Goal: Information Seeking & Learning: Learn about a topic

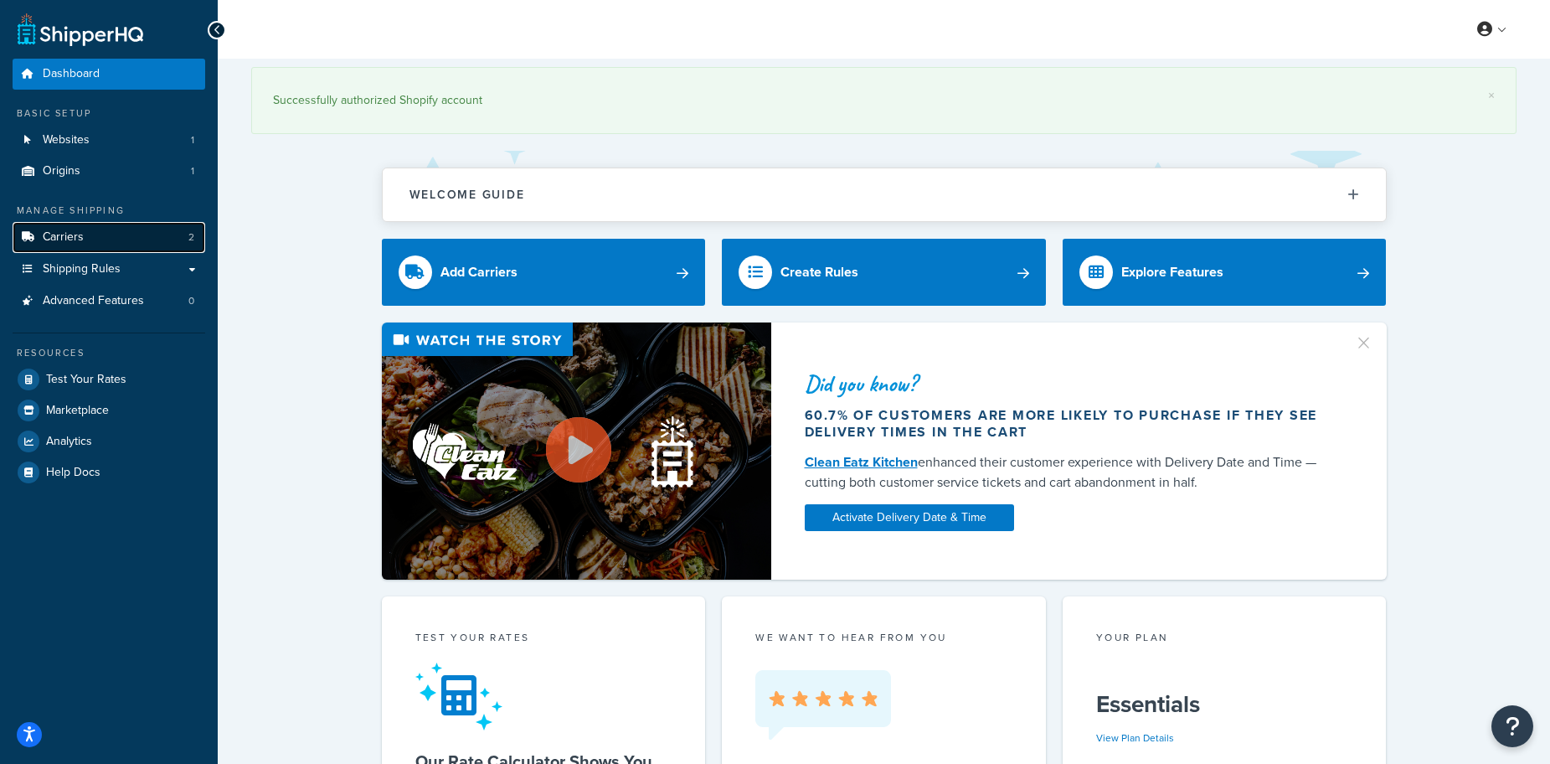
click at [49, 239] on span "Carriers" at bounding box center [63, 237] width 41 height 14
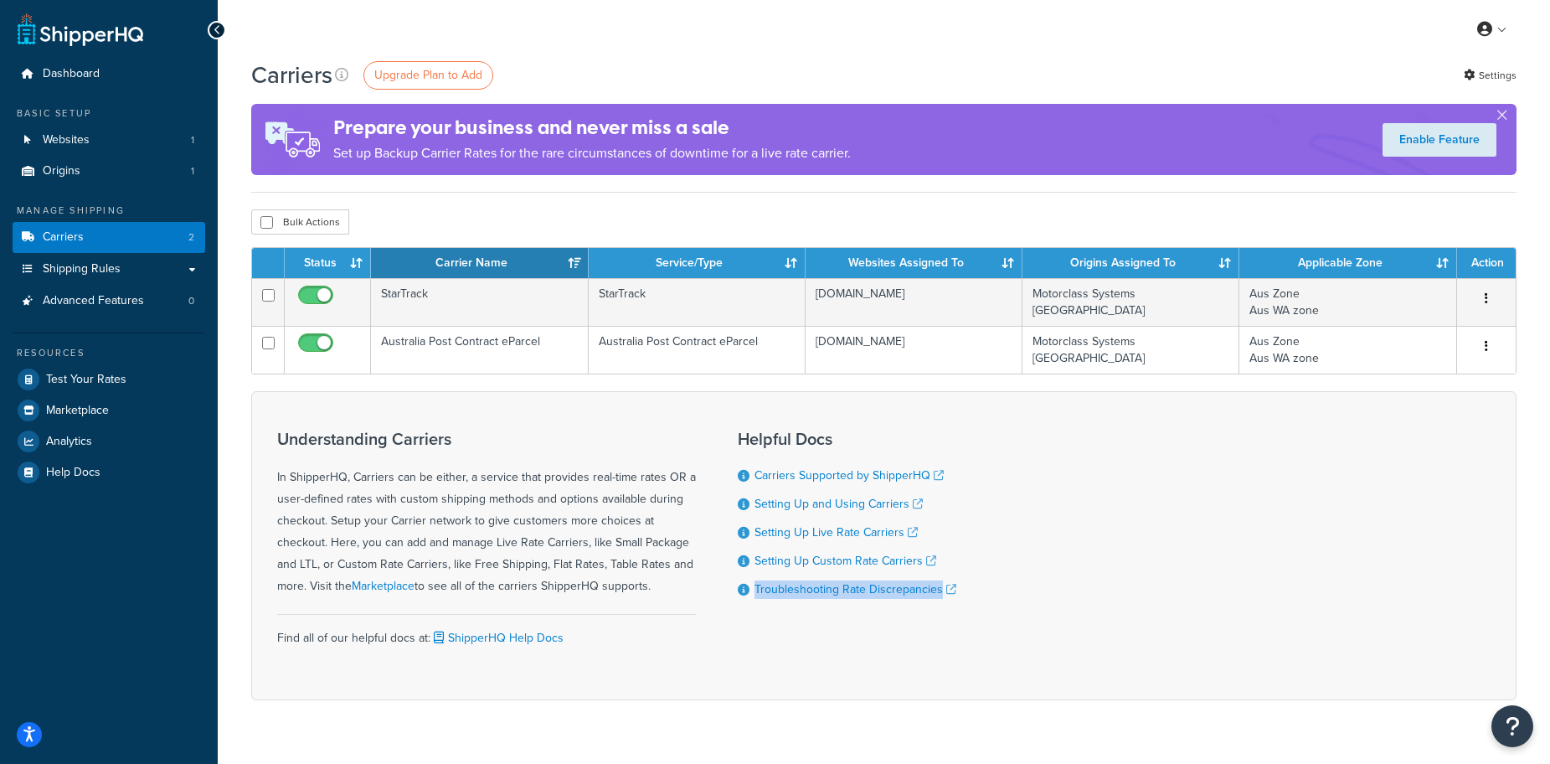
drag, startPoint x: 1244, startPoint y: 574, endPoint x: 1237, endPoint y: 569, distance: 9.1
click at [1244, 577] on div "Understanding Carriers In ShipperHQ, Carriers can be either, a service that pro…" at bounding box center [883, 545] width 1265 height 309
click at [1138, 665] on div "Understanding Carriers In ShipperHQ, Carriers can be either, a service that pro…" at bounding box center [883, 545] width 1265 height 309
